Goal: Information Seeking & Learning: Learn about a topic

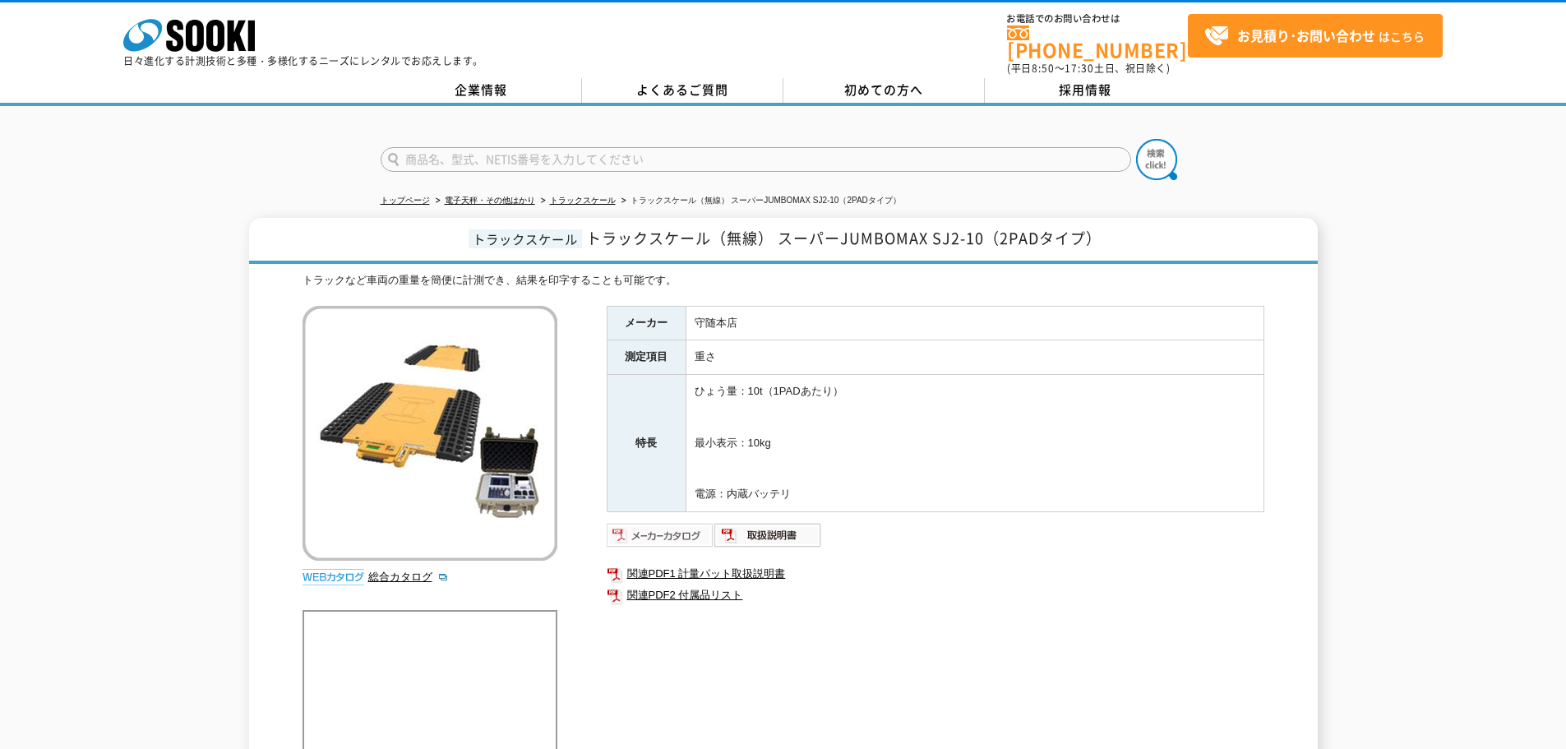
click at [637, 522] on img at bounding box center [661, 535] width 108 height 26
